Goal: Find specific page/section: Find specific page/section

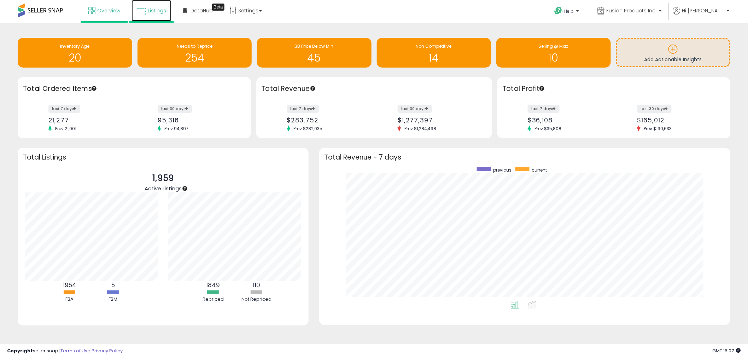
click at [138, 2] on link "Listings" at bounding box center [151, 10] width 40 height 21
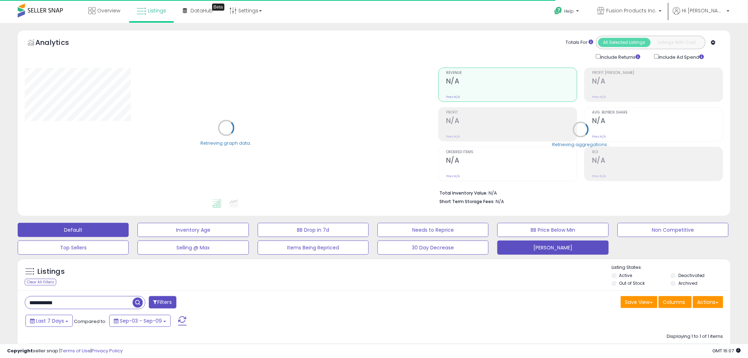
click at [546, 247] on button "[PERSON_NAME]" at bounding box center [552, 247] width 111 height 14
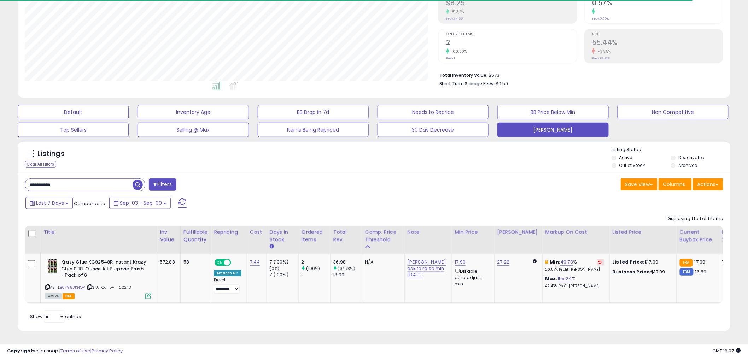
scroll to position [145, 413]
drag, startPoint x: 63, startPoint y: 185, endPoint x: 17, endPoint y: 187, distance: 46.0
click at [17, 187] on div "Listings Clear All Filters" at bounding box center [373, 239] width 723 height 204
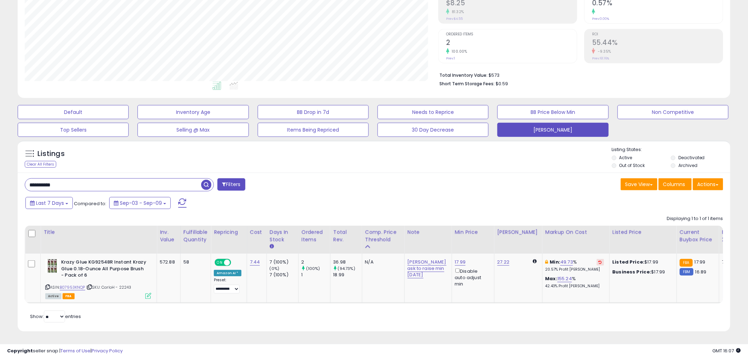
paste input "text"
type input "**********"
click at [203, 185] on span "button" at bounding box center [206, 184] width 10 height 10
